Goal: Find specific page/section: Find specific page/section

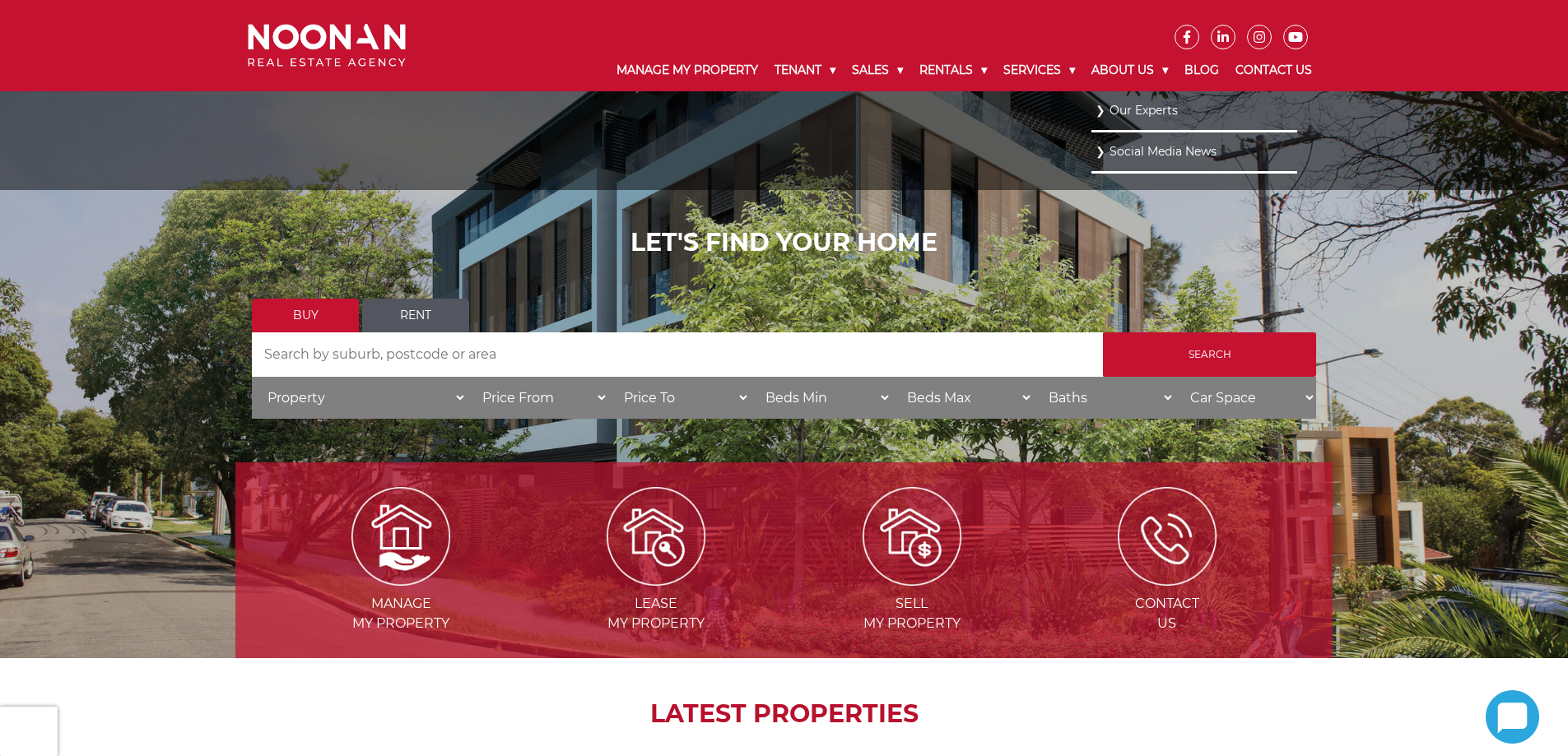
click at [1138, 100] on link "Our Experts" at bounding box center [1194, 111] width 197 height 22
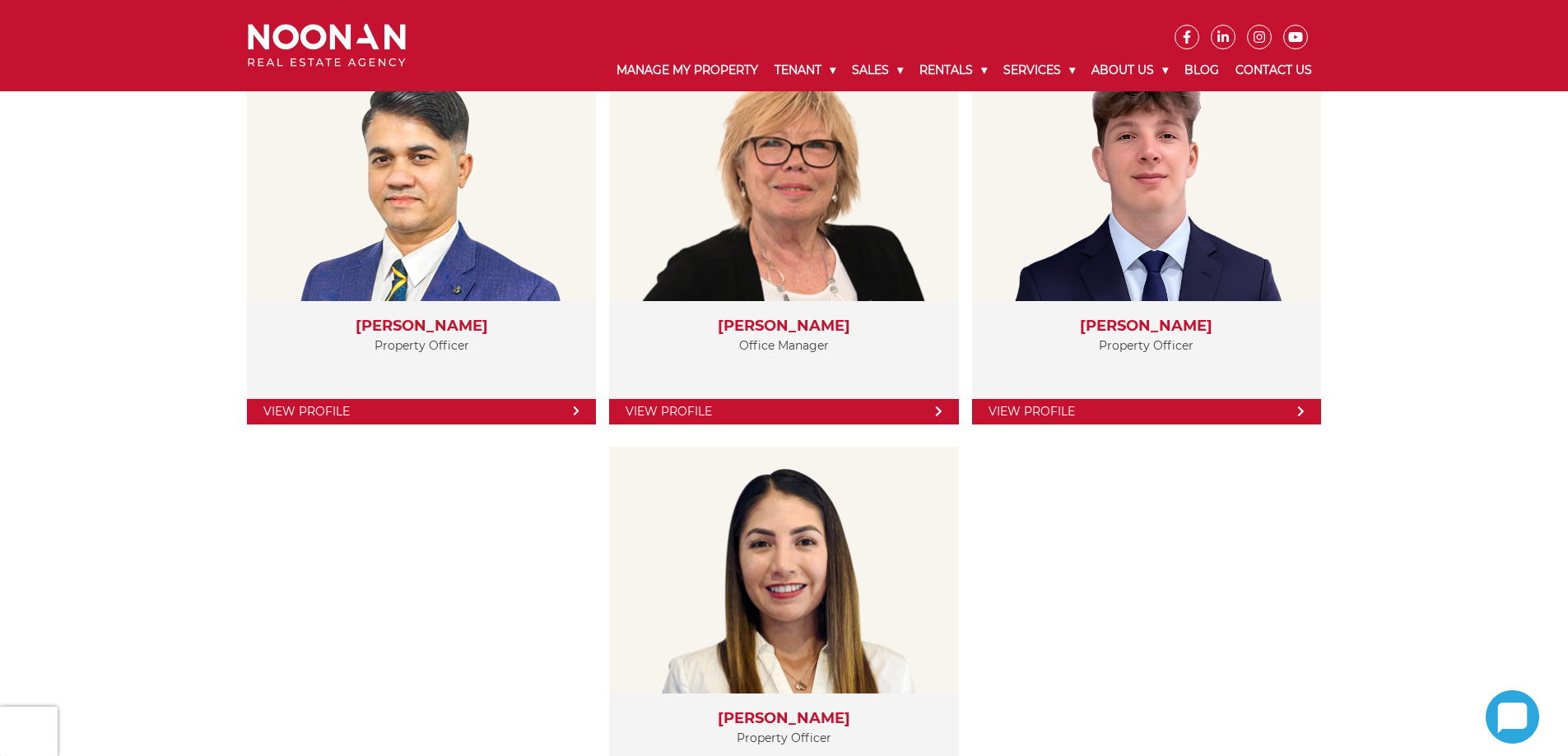
scroll to position [3126, 0]
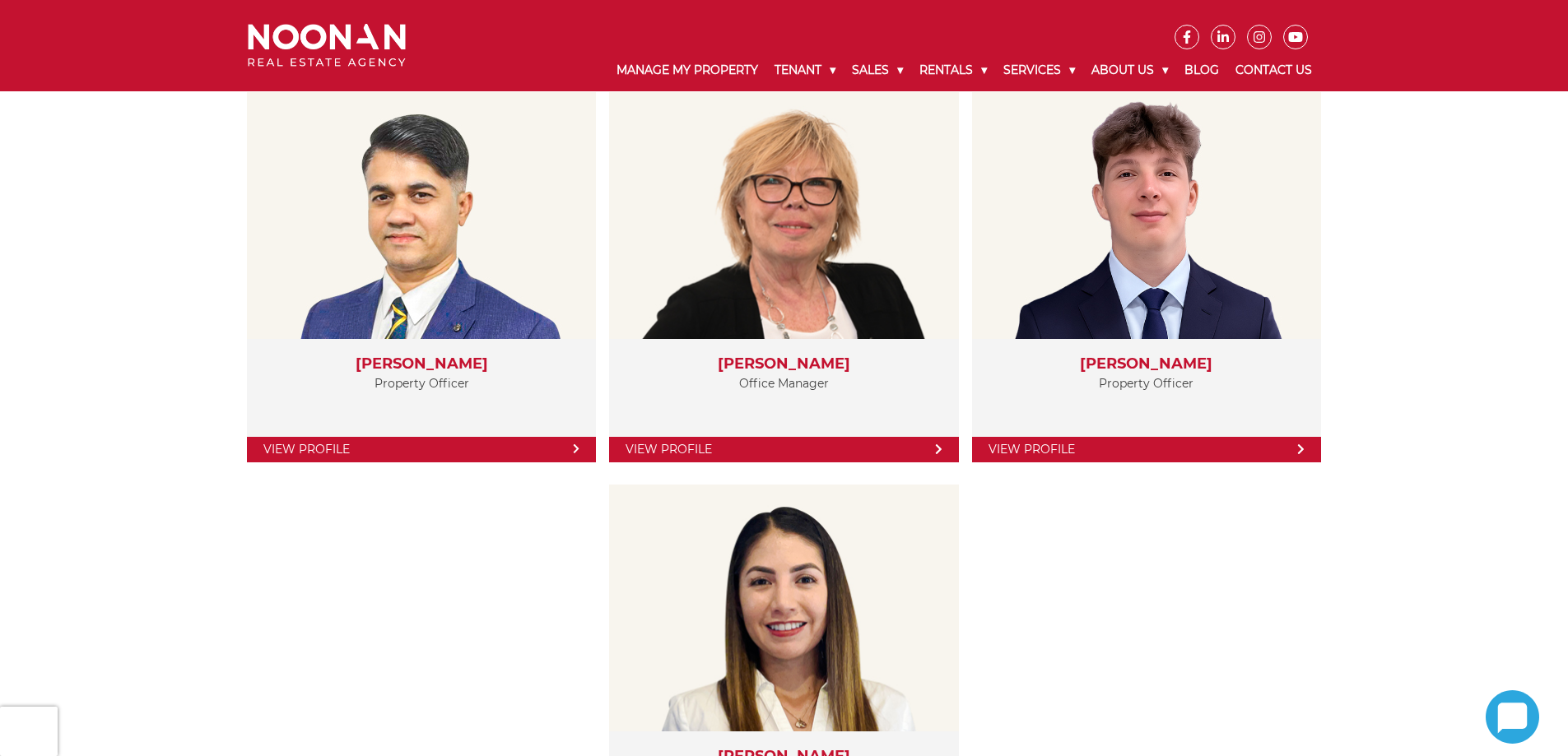
drag, startPoint x: 1341, startPoint y: 435, endPoint x: 1353, endPoint y: 375, distance: 61.2
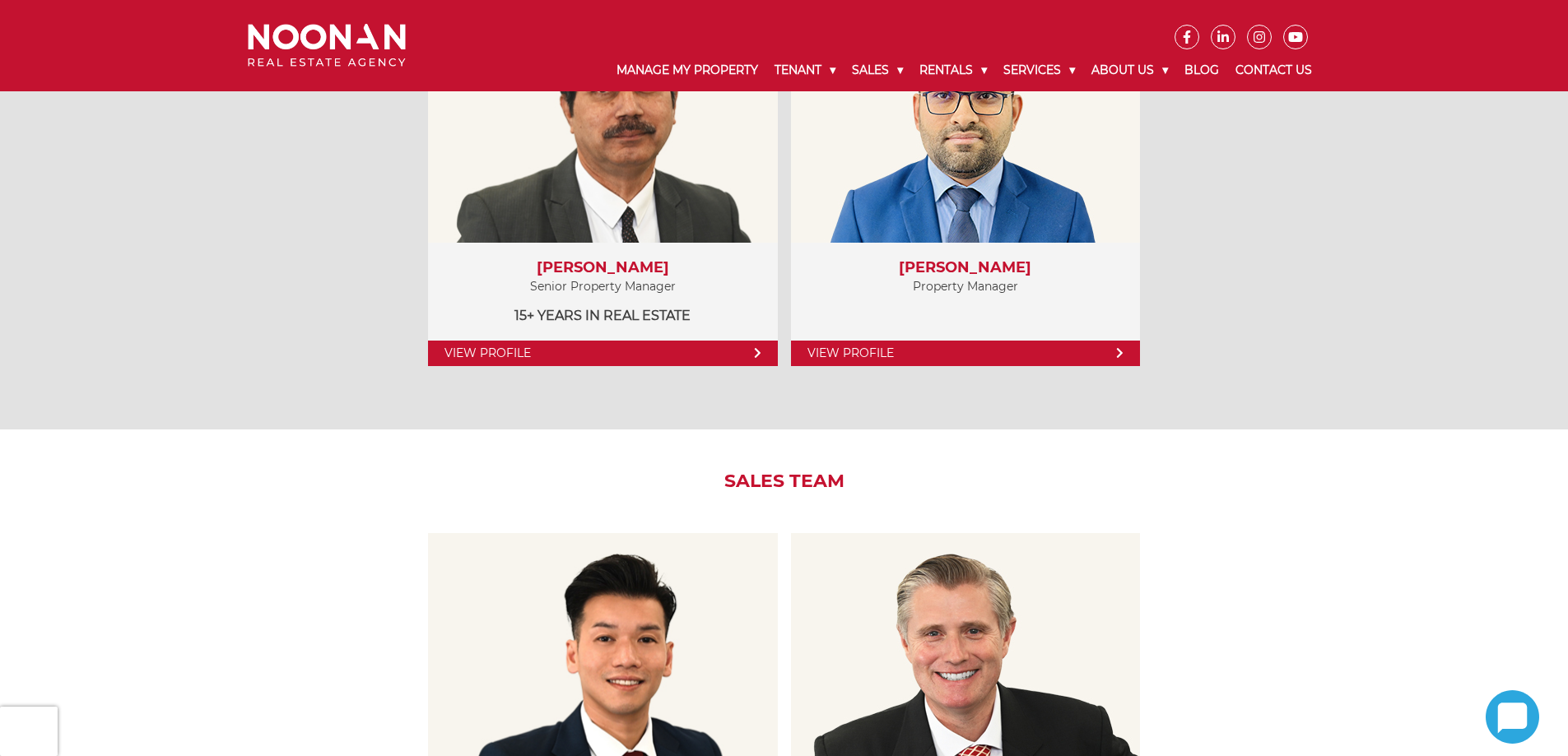
scroll to position [0, 0]
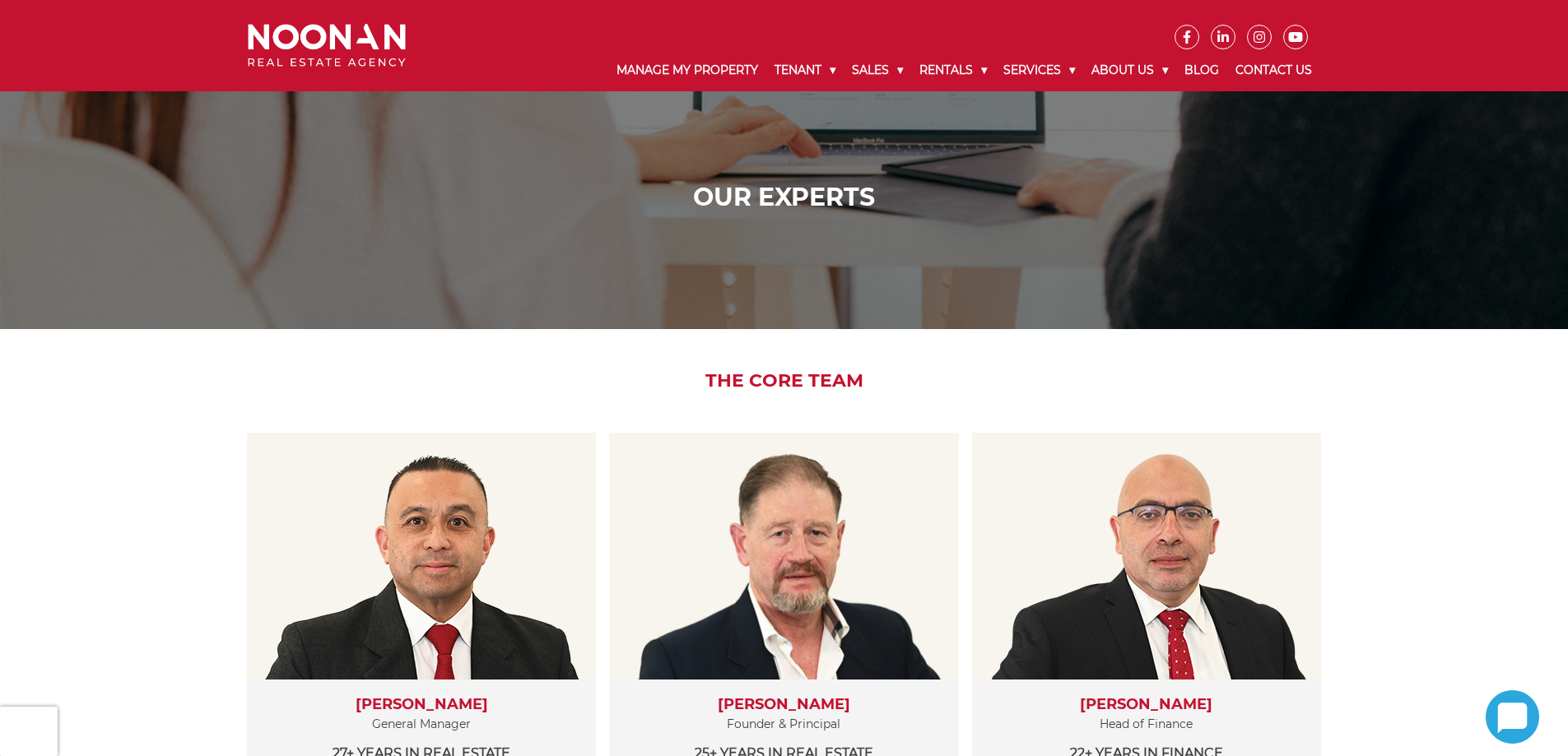
drag, startPoint x: 1371, startPoint y: 548, endPoint x: 1099, endPoint y: -10, distance: 620.8
